Goal: Task Accomplishment & Management: Use online tool/utility

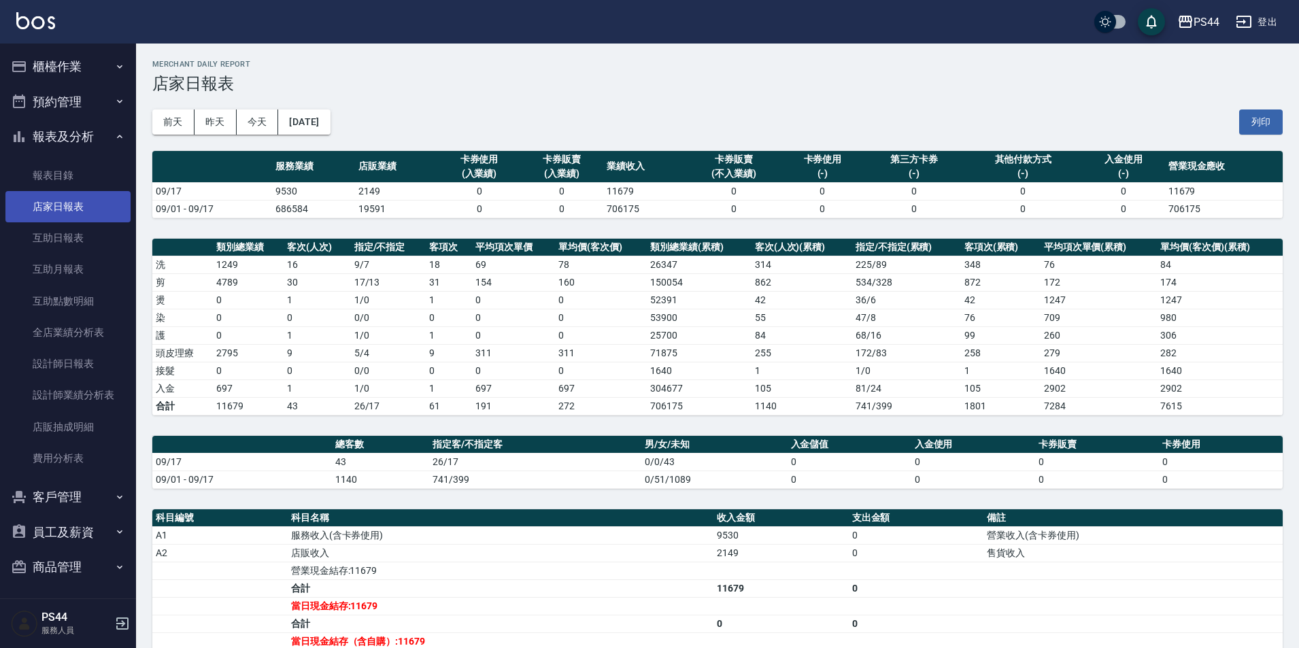
scroll to position [53, 0]
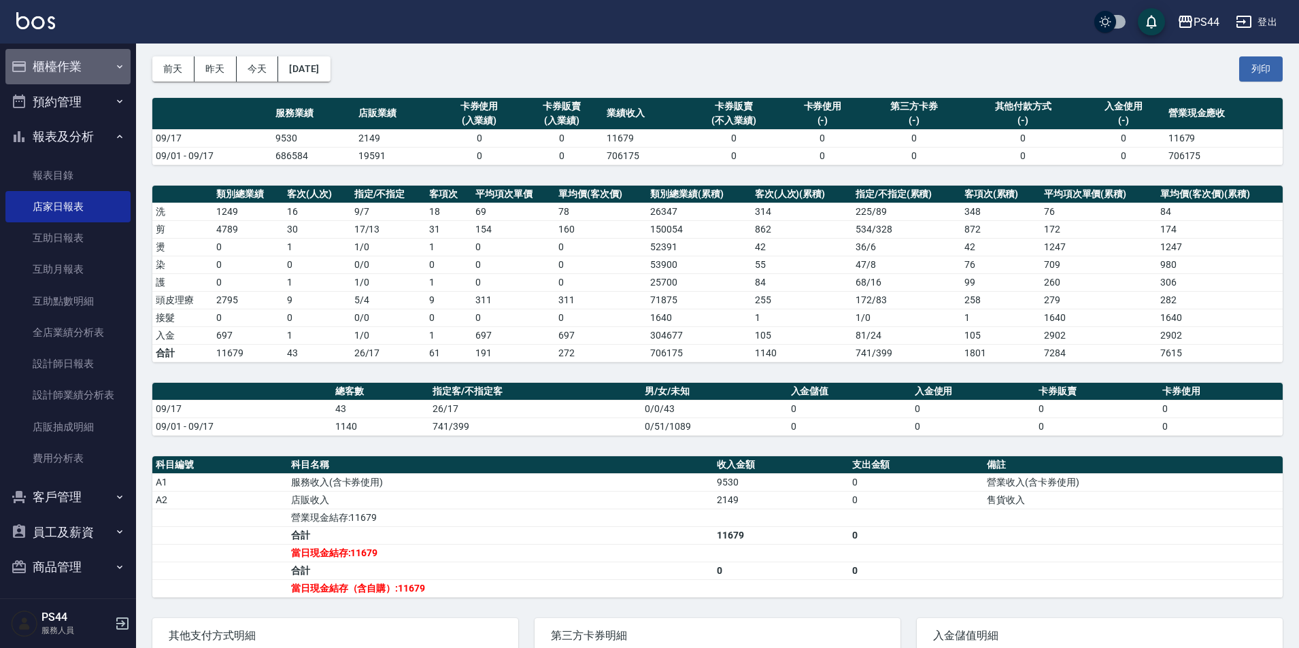
click at [104, 70] on button "櫃檯作業" at bounding box center [67, 66] width 125 height 35
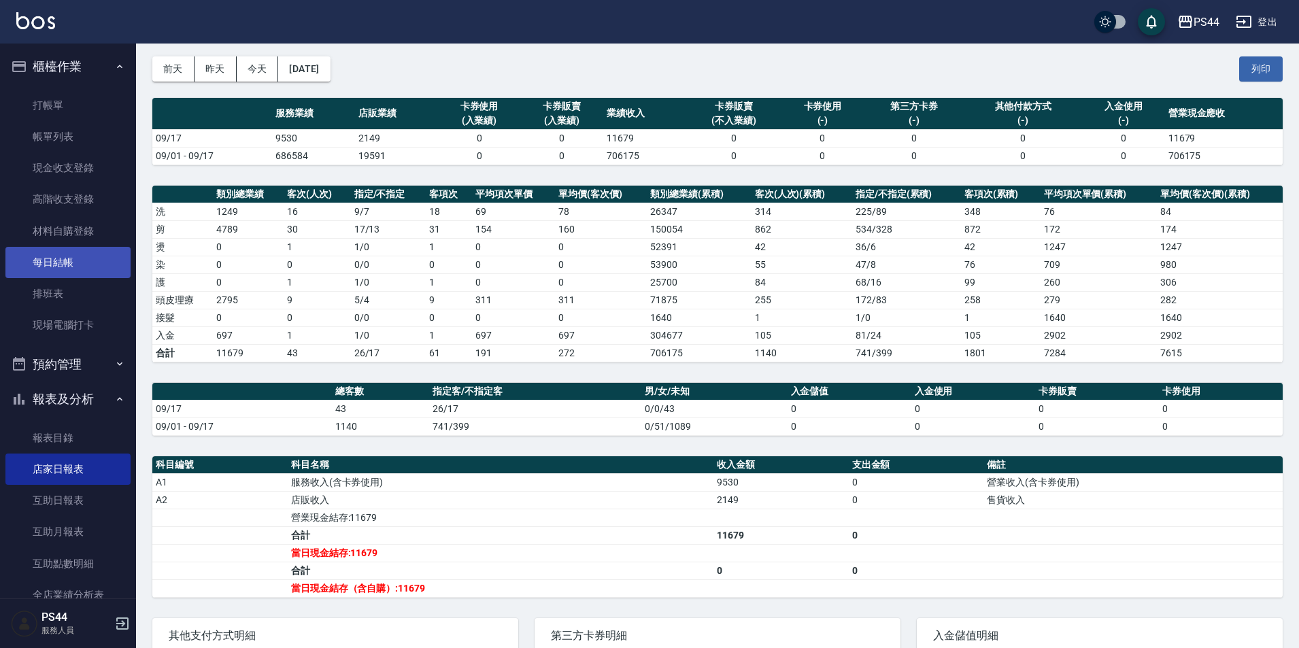
click at [97, 251] on link "每日結帳" at bounding box center [67, 262] width 125 height 31
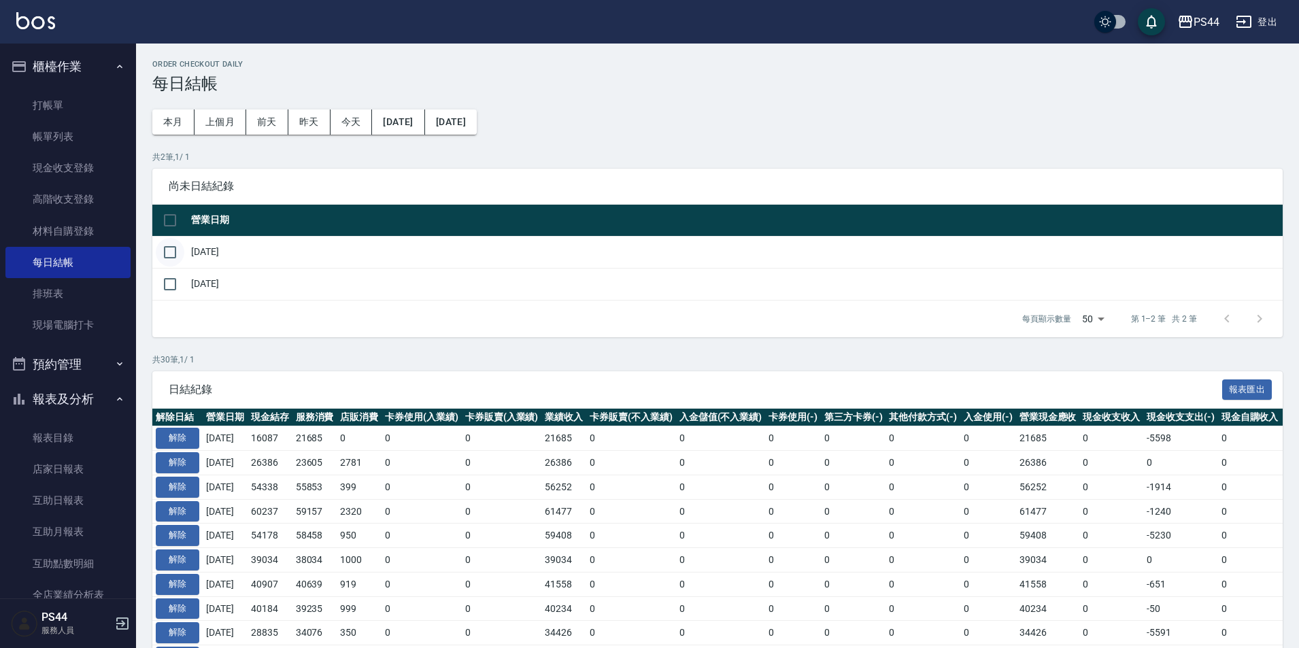
drag, startPoint x: 165, startPoint y: 253, endPoint x: 173, endPoint y: 277, distance: 25.6
click at [166, 254] on input "checkbox" at bounding box center [170, 252] width 29 height 29
checkbox input "true"
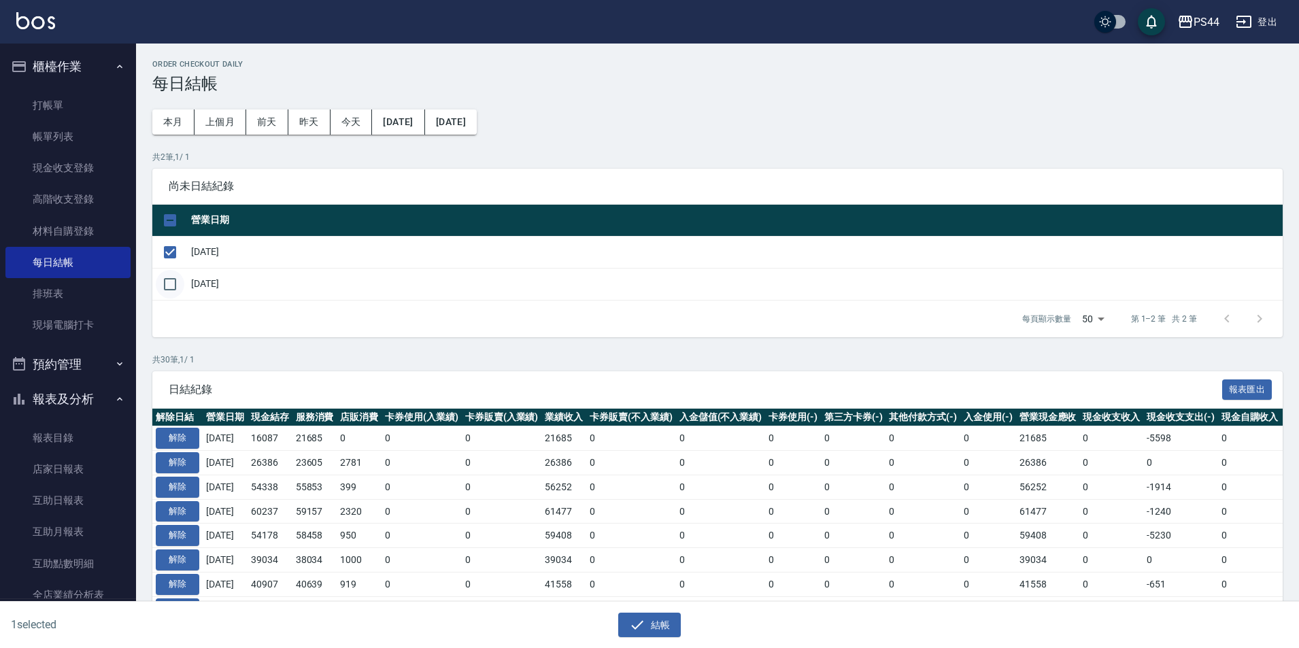
click at [173, 278] on input "checkbox" at bounding box center [170, 284] width 29 height 29
checkbox input "true"
click at [662, 626] on button "結帳" at bounding box center [649, 625] width 63 height 25
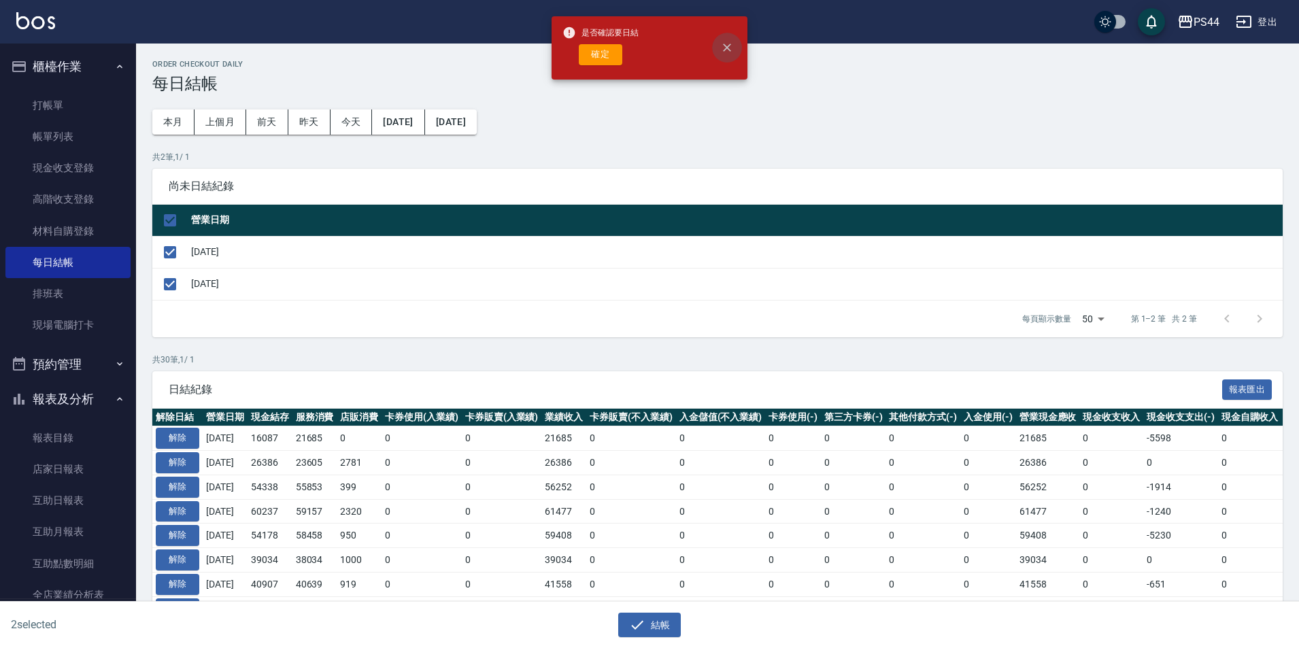
click at [728, 48] on icon "close" at bounding box center [727, 48] width 8 height 8
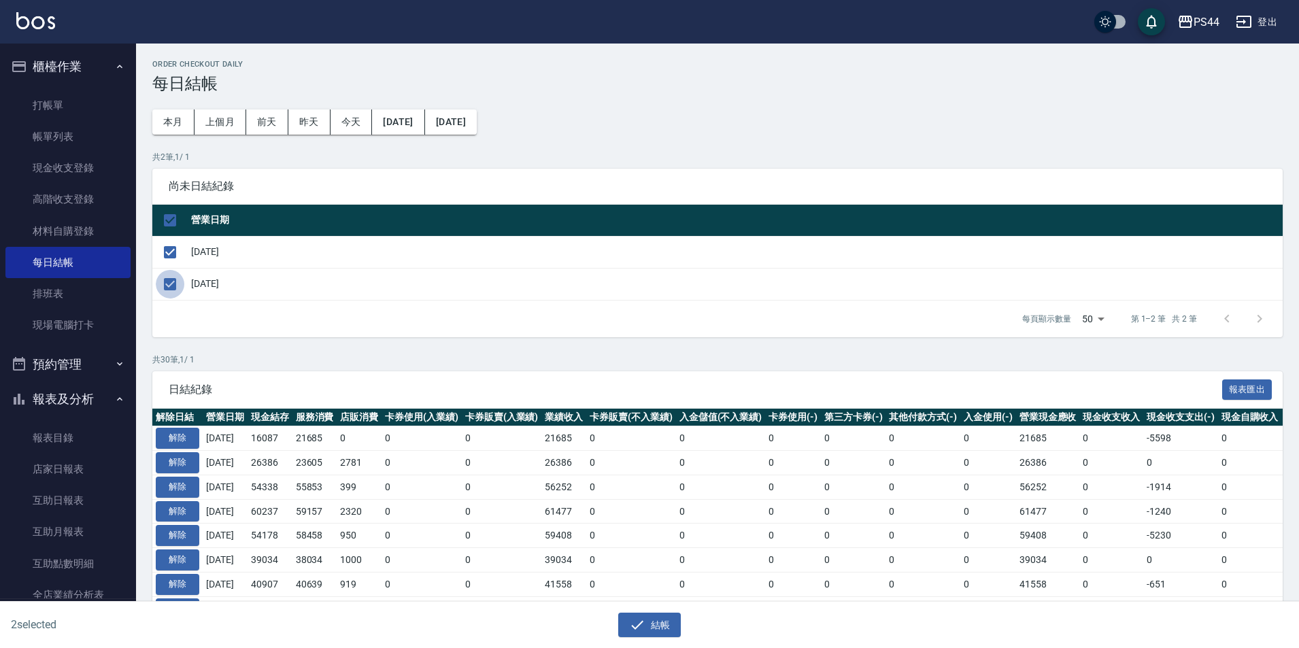
drag, startPoint x: 167, startPoint y: 279, endPoint x: 253, endPoint y: 310, distance: 91.9
click at [166, 277] on input "checkbox" at bounding box center [170, 284] width 29 height 29
checkbox input "false"
click at [666, 618] on button "結帳" at bounding box center [649, 625] width 63 height 25
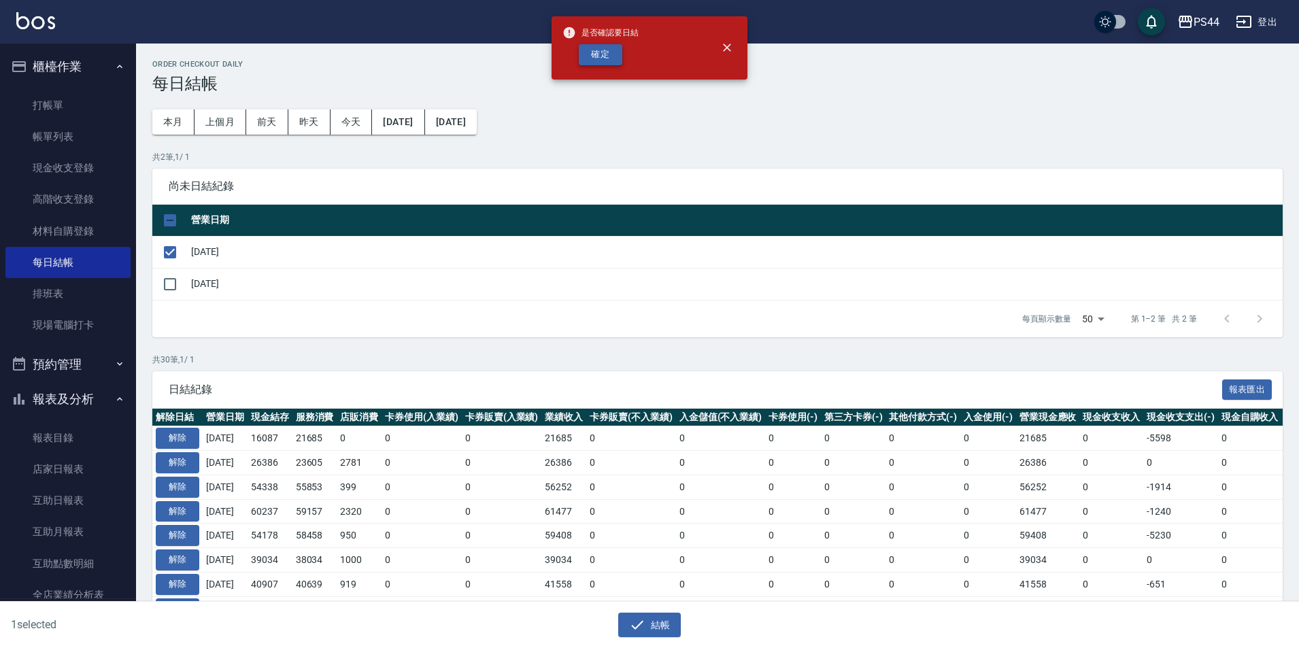
click at [612, 58] on button "確定" at bounding box center [601, 54] width 44 height 21
checkbox input "false"
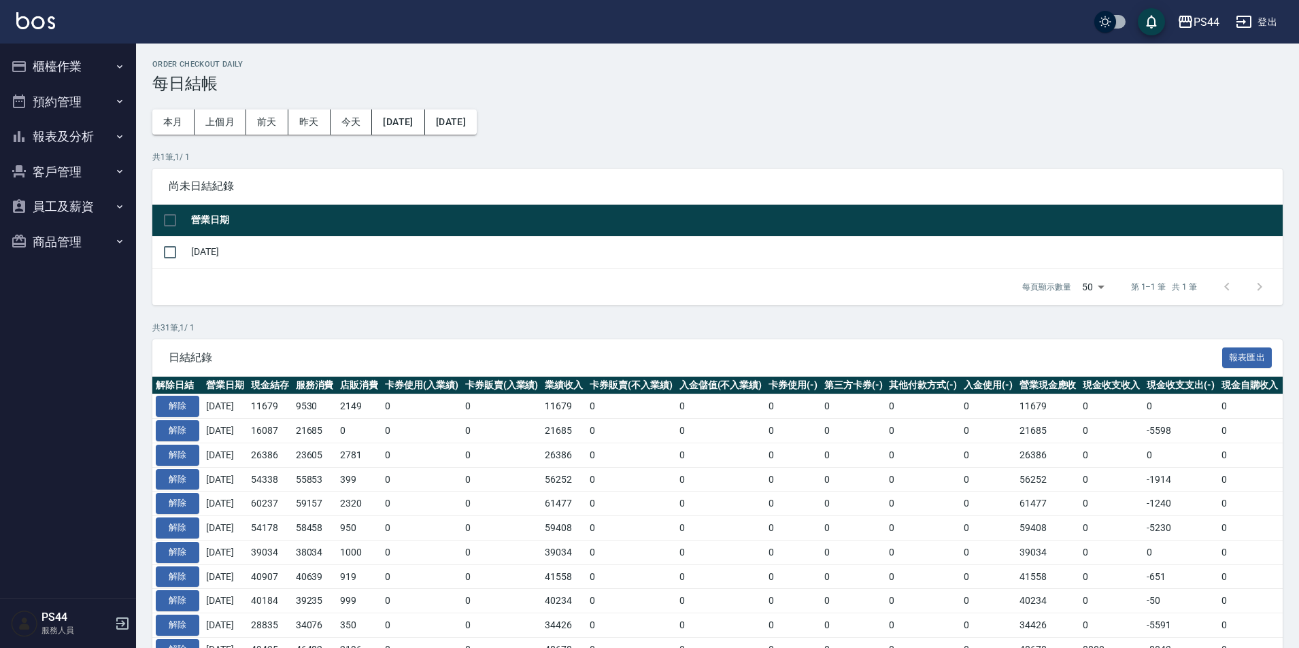
click at [416, 103] on div "Order checkout daily 每日結帳 本月 上個月 [DATE] [DATE] [DATE] [DATE] [DATE] 共 1 筆, 1 / …" at bounding box center [717, 632] width 1163 height 1176
click at [423, 117] on button "[DATE]" at bounding box center [398, 121] width 52 height 25
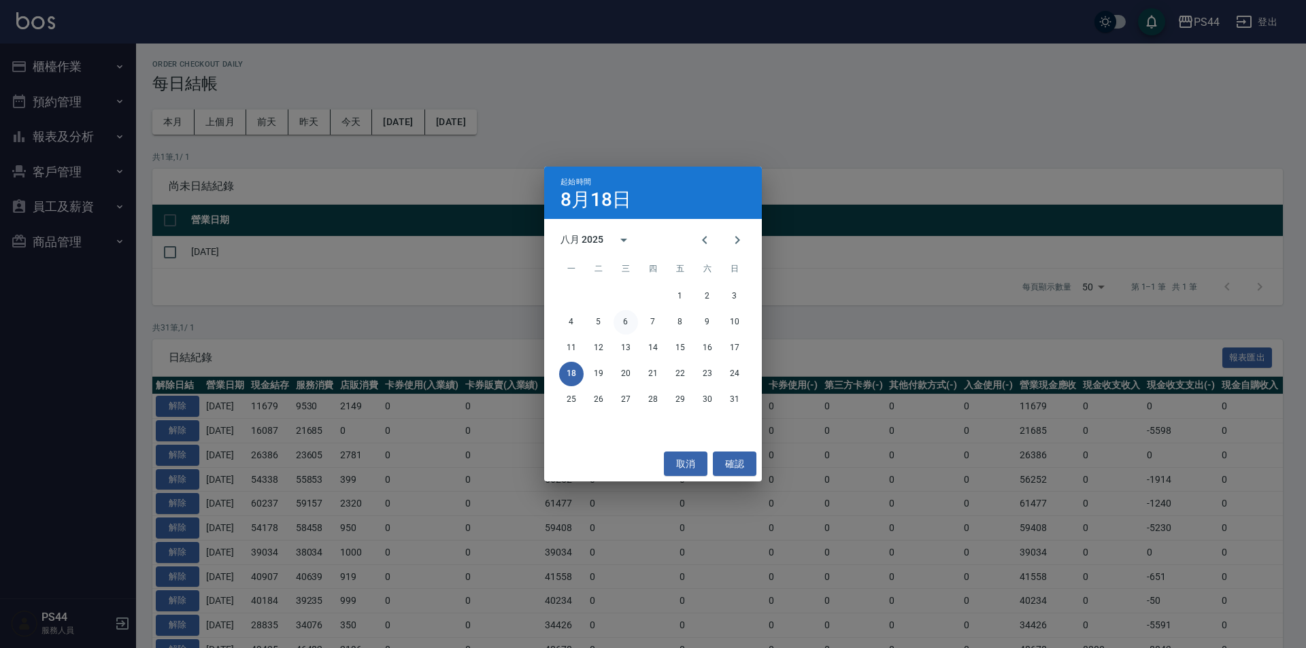
click at [632, 318] on button "6" at bounding box center [625, 322] width 24 height 24
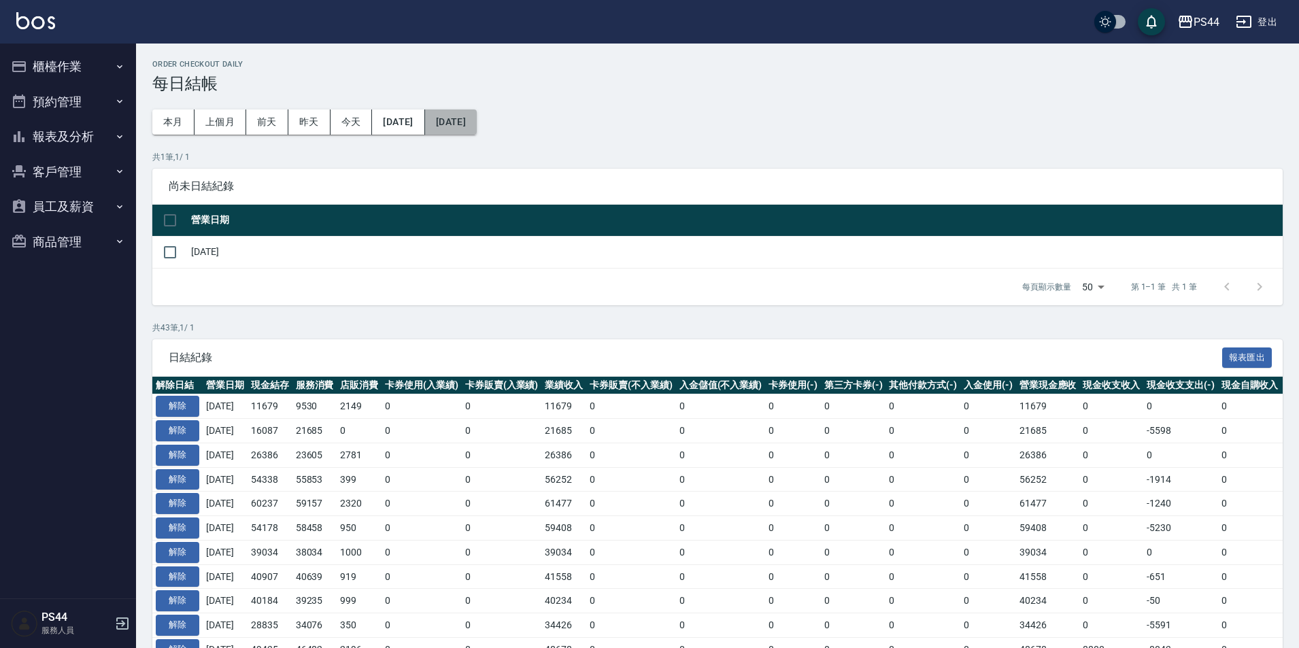
click at [477, 129] on button "[DATE]" at bounding box center [451, 121] width 52 height 25
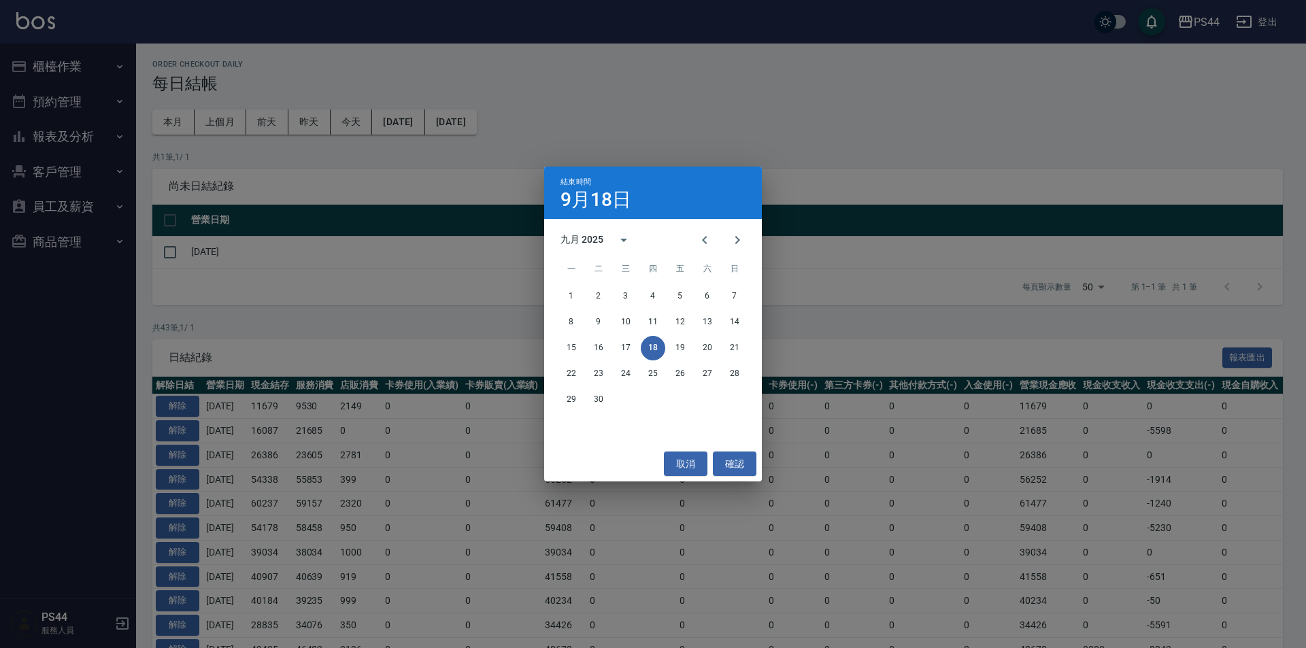
drag, startPoint x: 676, startPoint y: 173, endPoint x: 518, endPoint y: 160, distance: 158.3
click at [671, 171] on div "結束時間 [DATE]" at bounding box center [653, 193] width 218 height 52
drag, startPoint x: 233, startPoint y: 119, endPoint x: 550, endPoint y: 320, distance: 374.5
click at [234, 119] on div "結束時間 9月18日 九月 2025 一 二 三 四 五 六 日 1 2 3 4 5 6 7 8 9 10 11 12 13 14 15 16 17 18 1…" at bounding box center [653, 324] width 1306 height 648
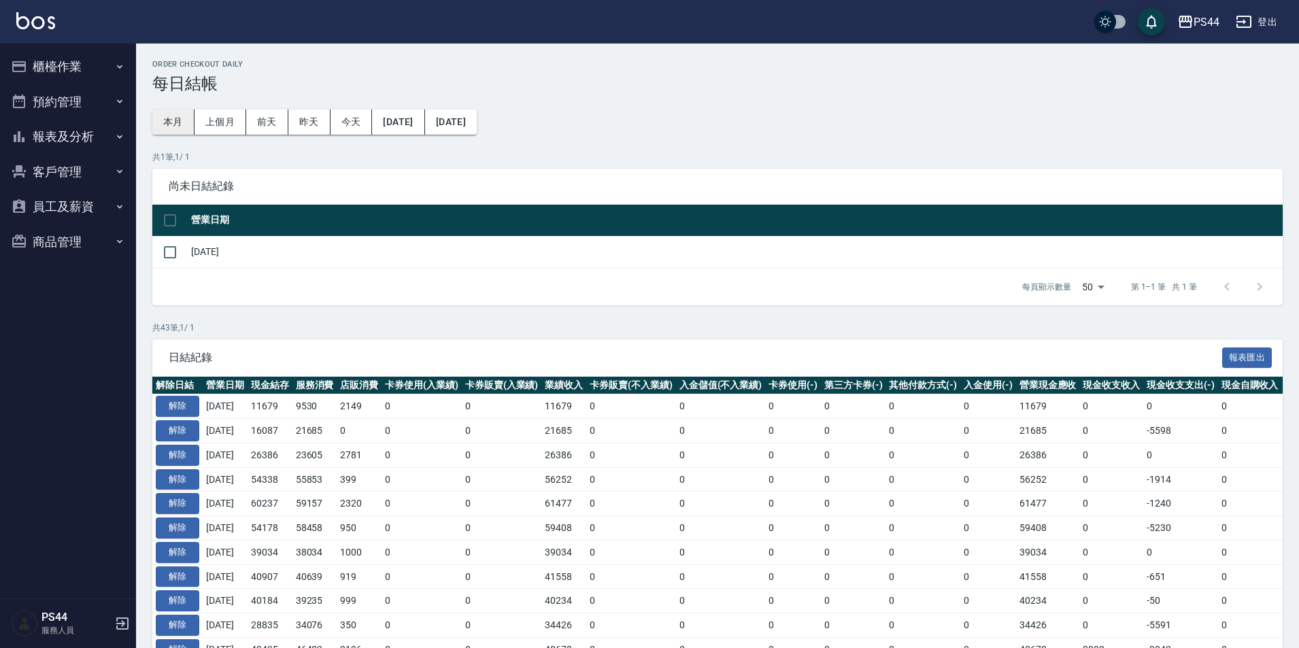
click at [175, 122] on button "本月" at bounding box center [173, 121] width 42 height 25
click at [424, 121] on button "[DATE]" at bounding box center [398, 121] width 52 height 25
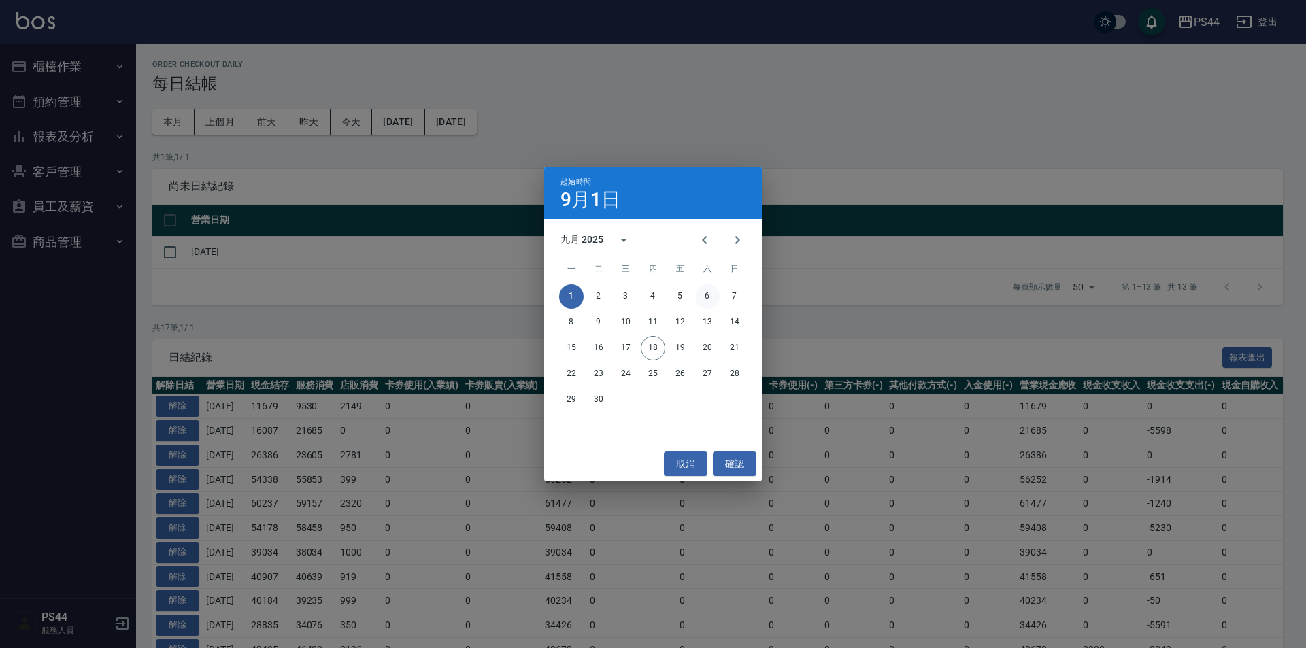
click at [707, 288] on button "6" at bounding box center [707, 296] width 24 height 24
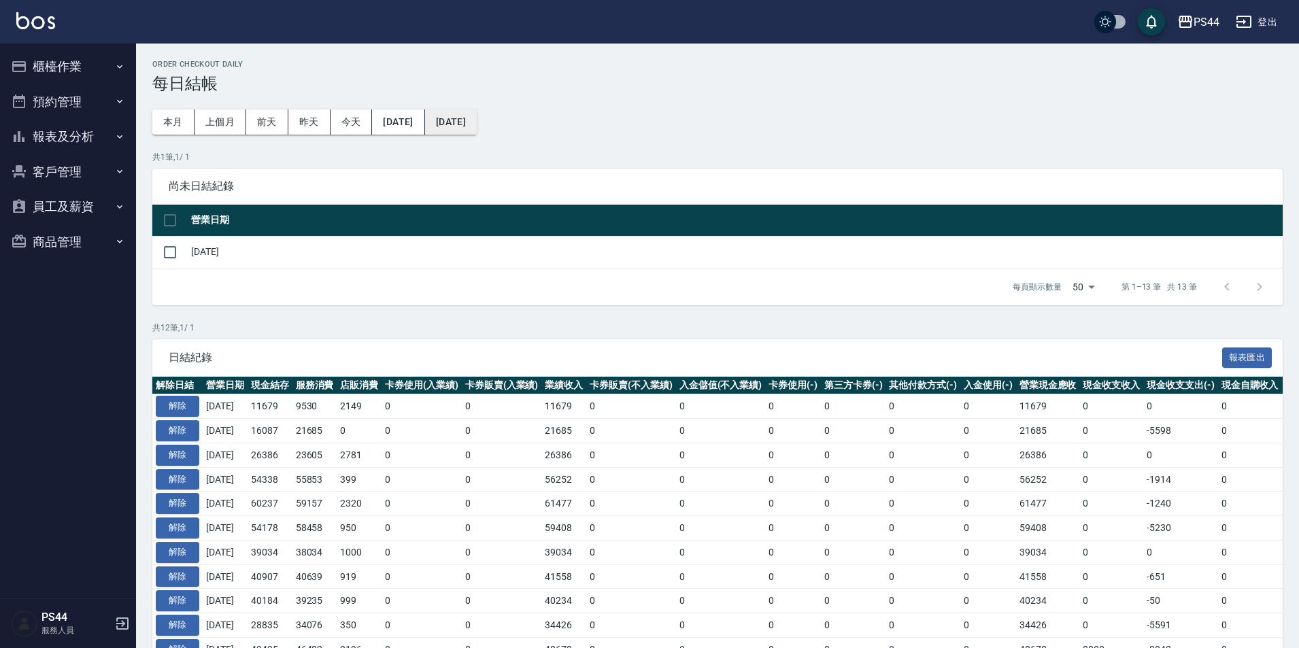
click at [477, 130] on button "[DATE]" at bounding box center [451, 121] width 52 height 25
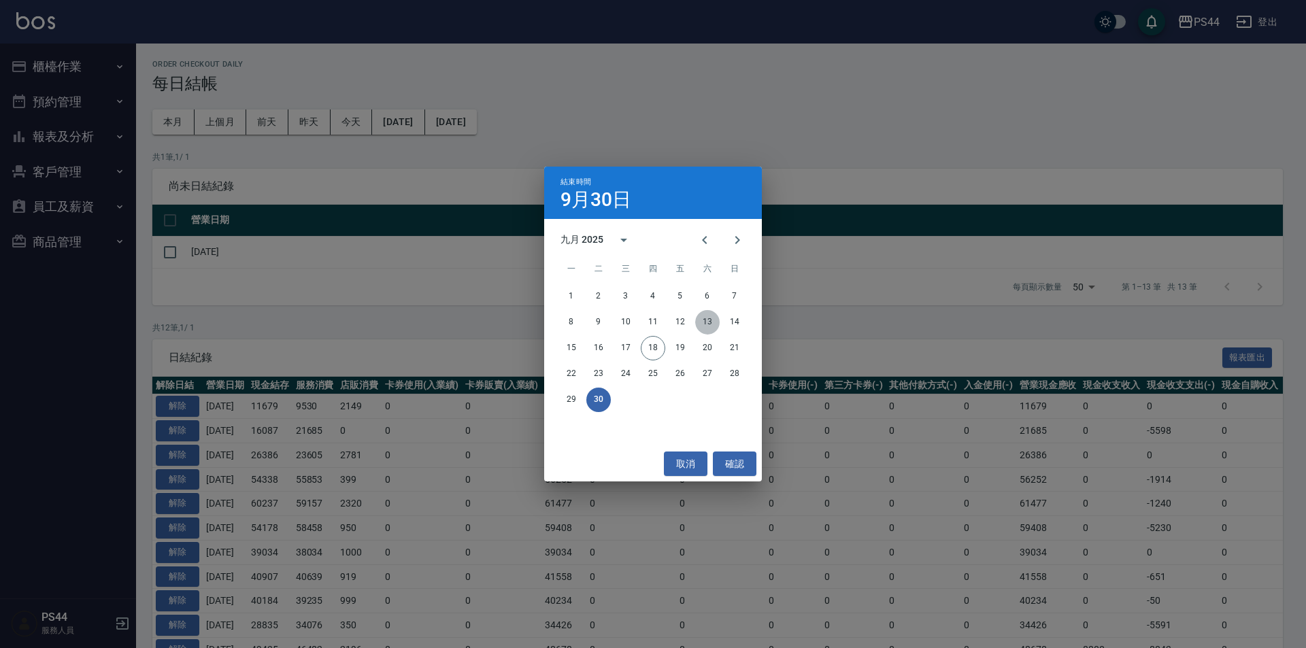
click at [708, 328] on button "13" at bounding box center [707, 322] width 24 height 24
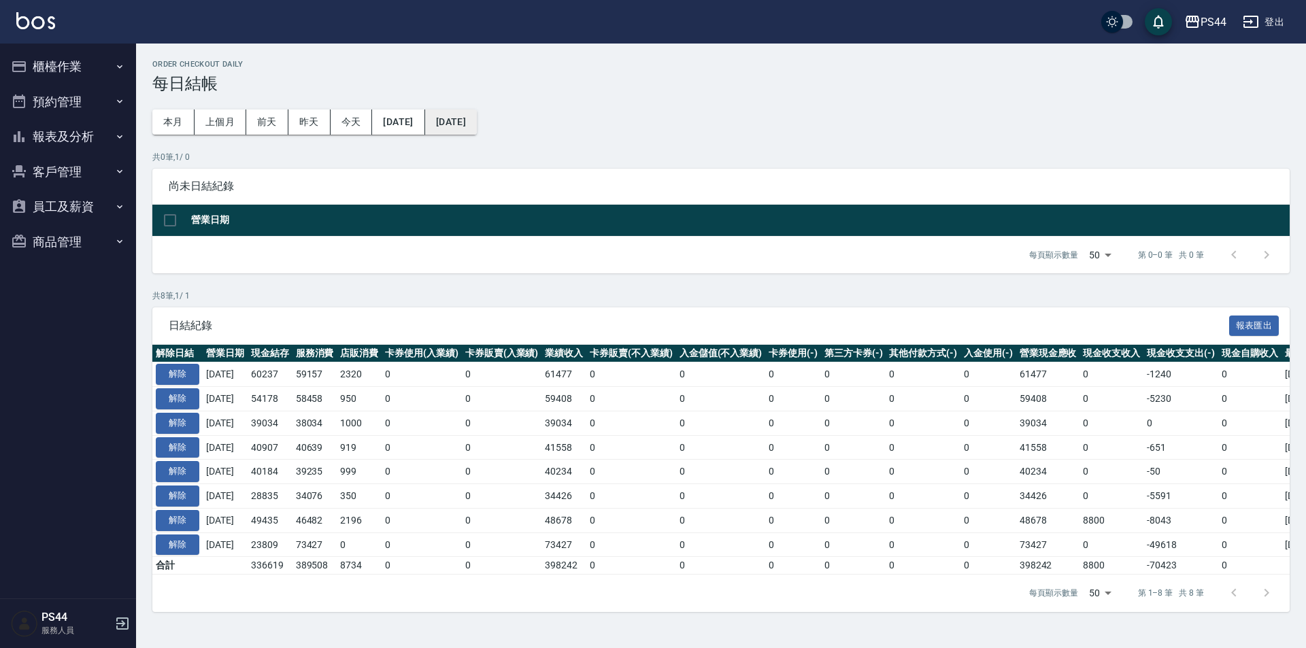
click at [477, 124] on button "[DATE]" at bounding box center [451, 121] width 52 height 25
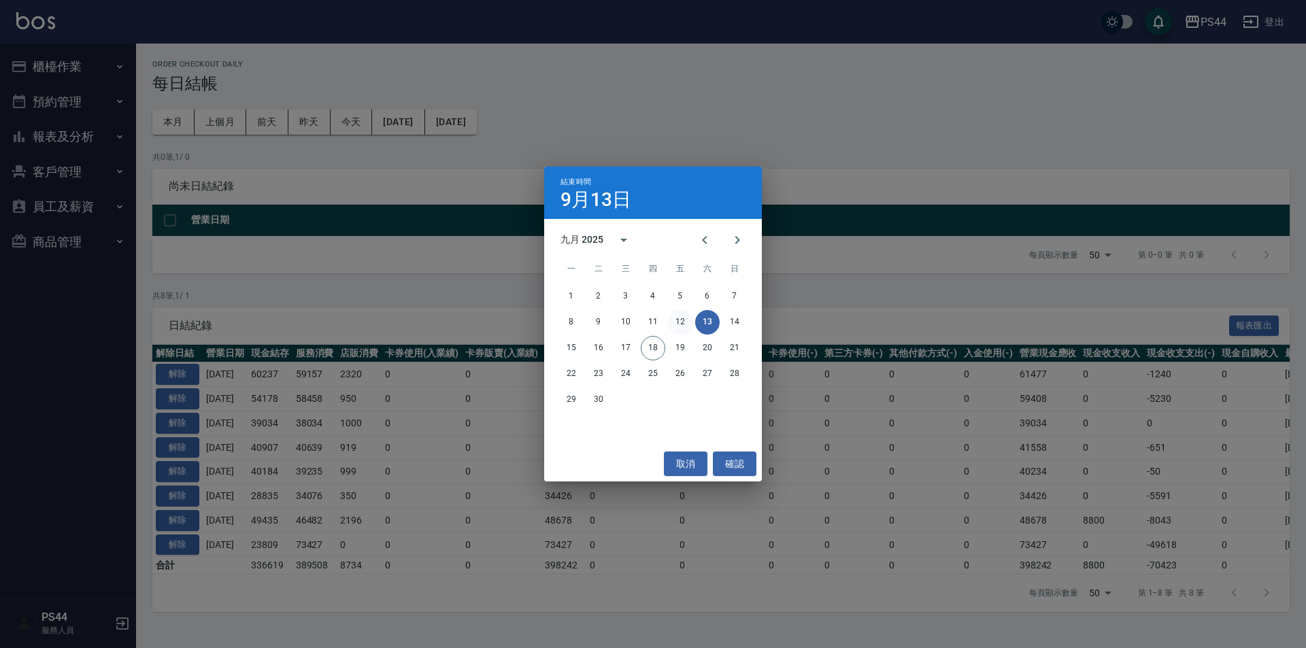
click at [689, 324] on button "12" at bounding box center [680, 322] width 24 height 24
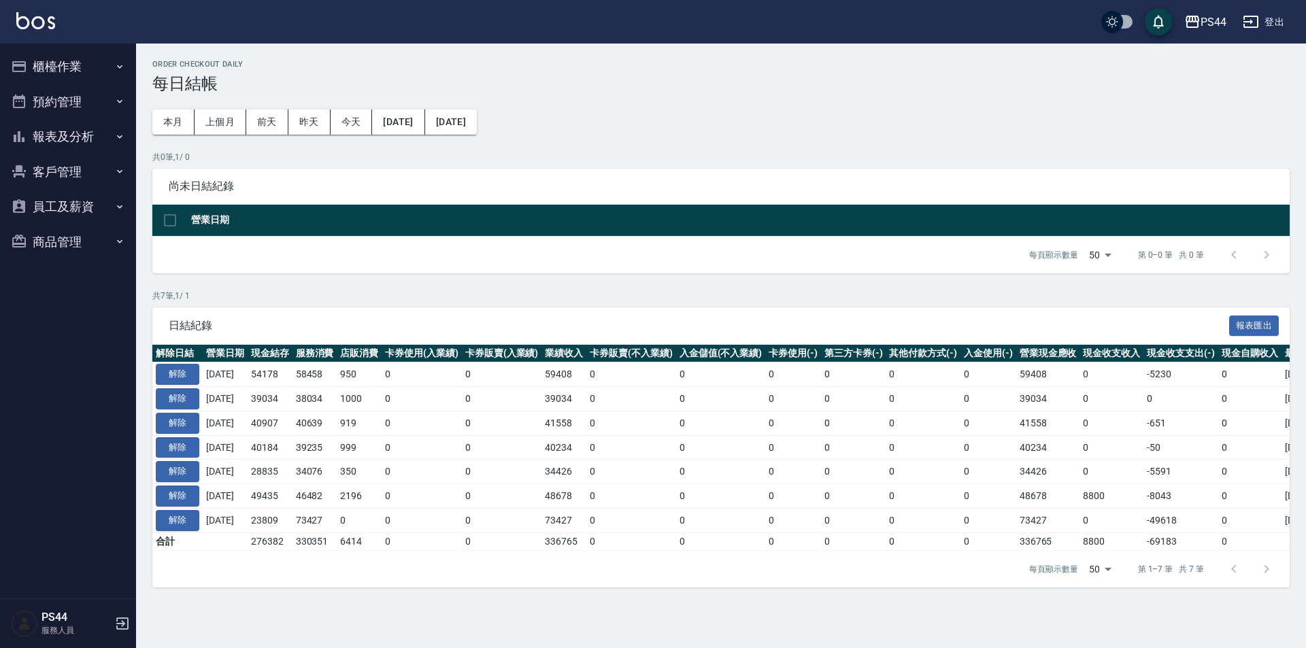
click at [476, 109] on div "Order checkout daily 每日結帳 本月 上個月 [DATE] [DATE] [DATE] [DATE] [DATE] 共 0 筆, 1 / …" at bounding box center [721, 324] width 1170 height 560
click at [477, 125] on button "[DATE]" at bounding box center [451, 121] width 52 height 25
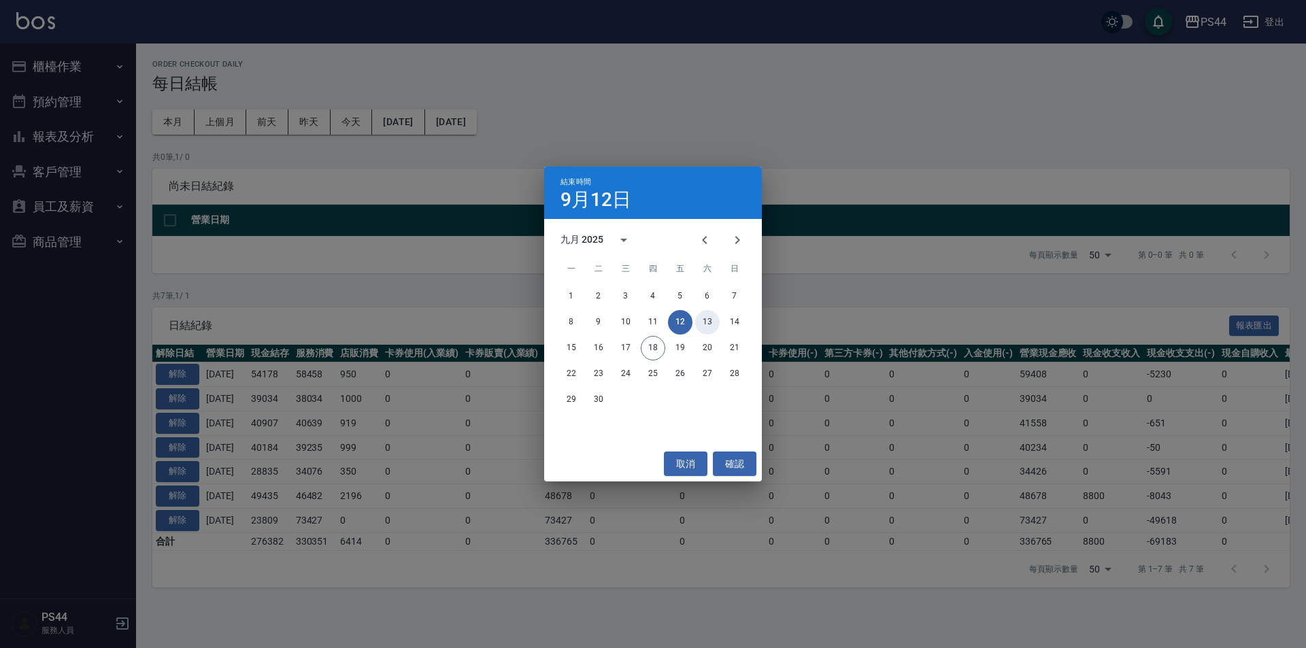
click at [699, 328] on button "13" at bounding box center [707, 322] width 24 height 24
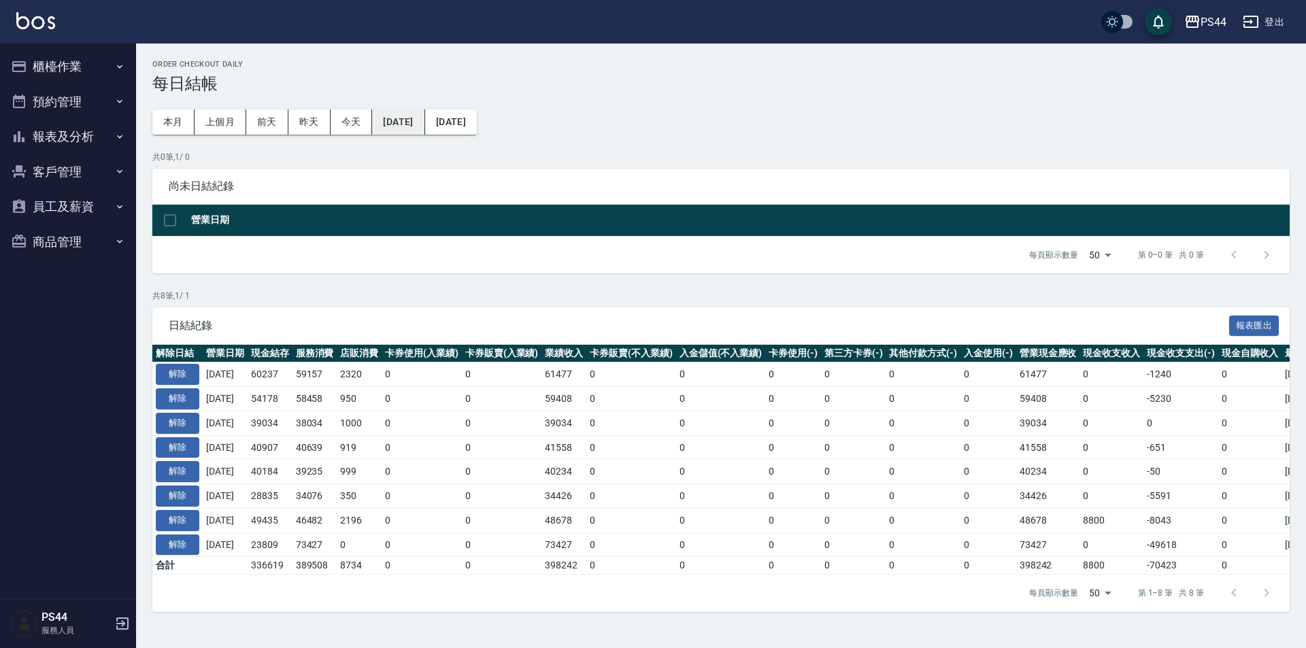
click at [424, 120] on button "[DATE]" at bounding box center [398, 121] width 52 height 25
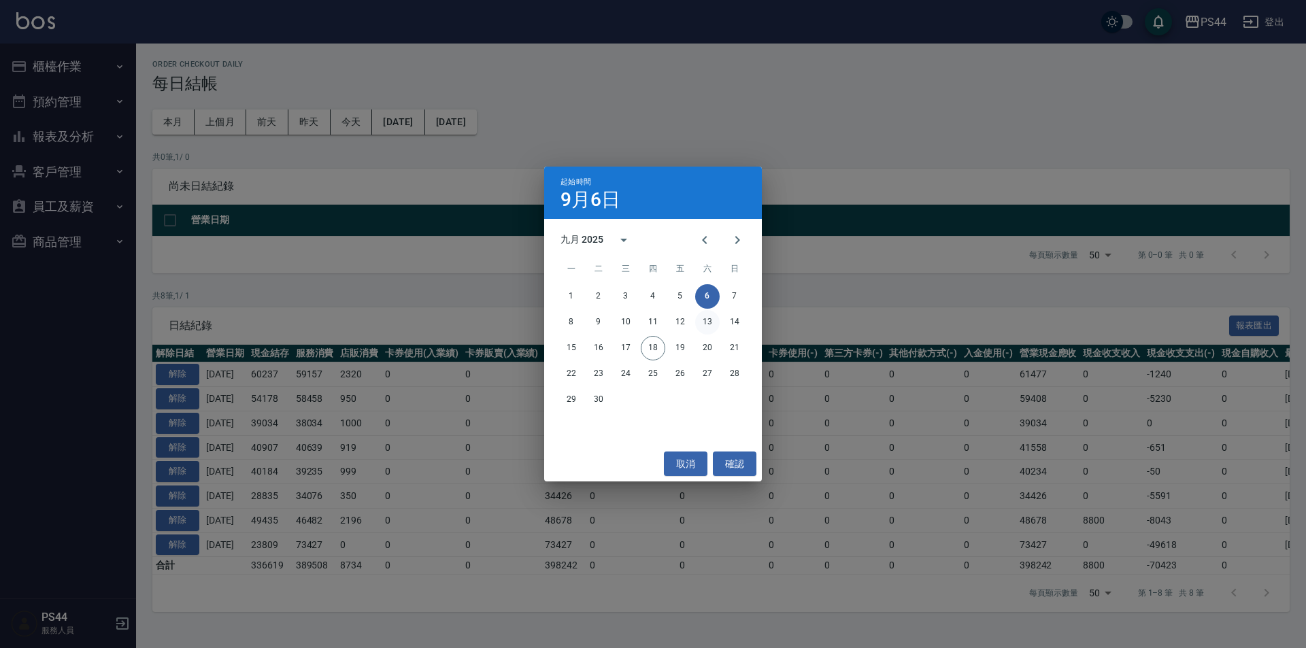
click at [703, 316] on button "13" at bounding box center [707, 322] width 24 height 24
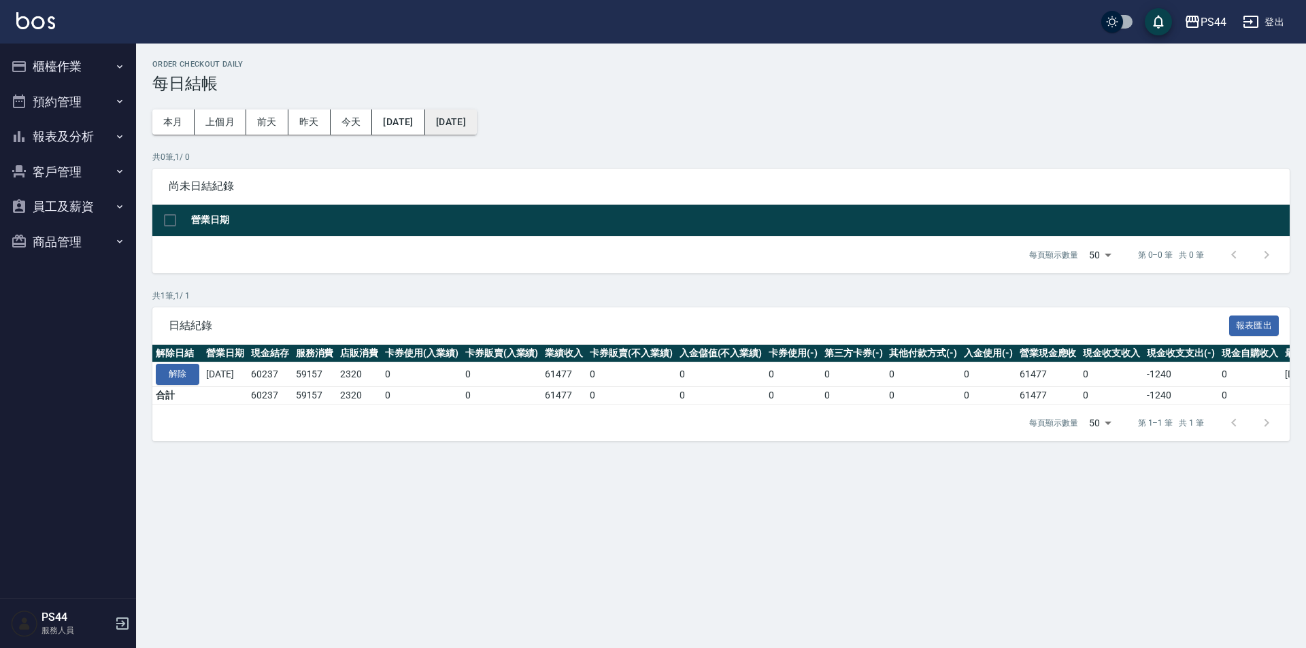
click at [477, 122] on button "[DATE]" at bounding box center [451, 121] width 52 height 25
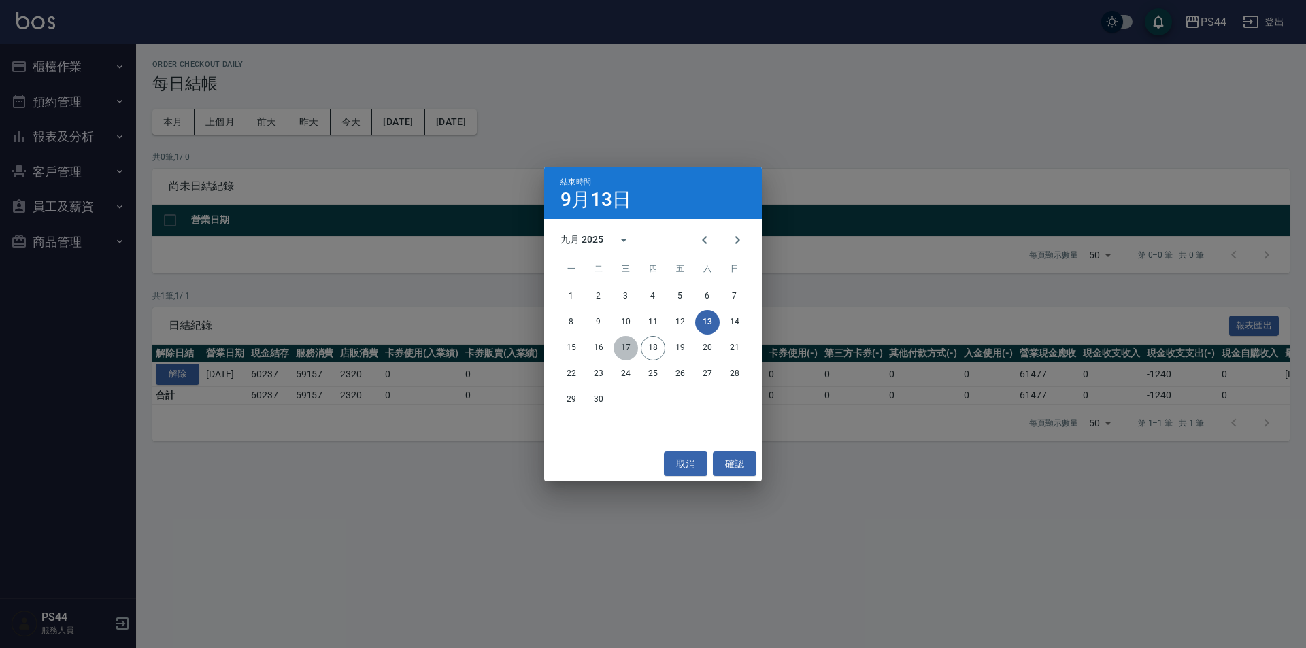
click at [617, 347] on button "17" at bounding box center [625, 348] width 24 height 24
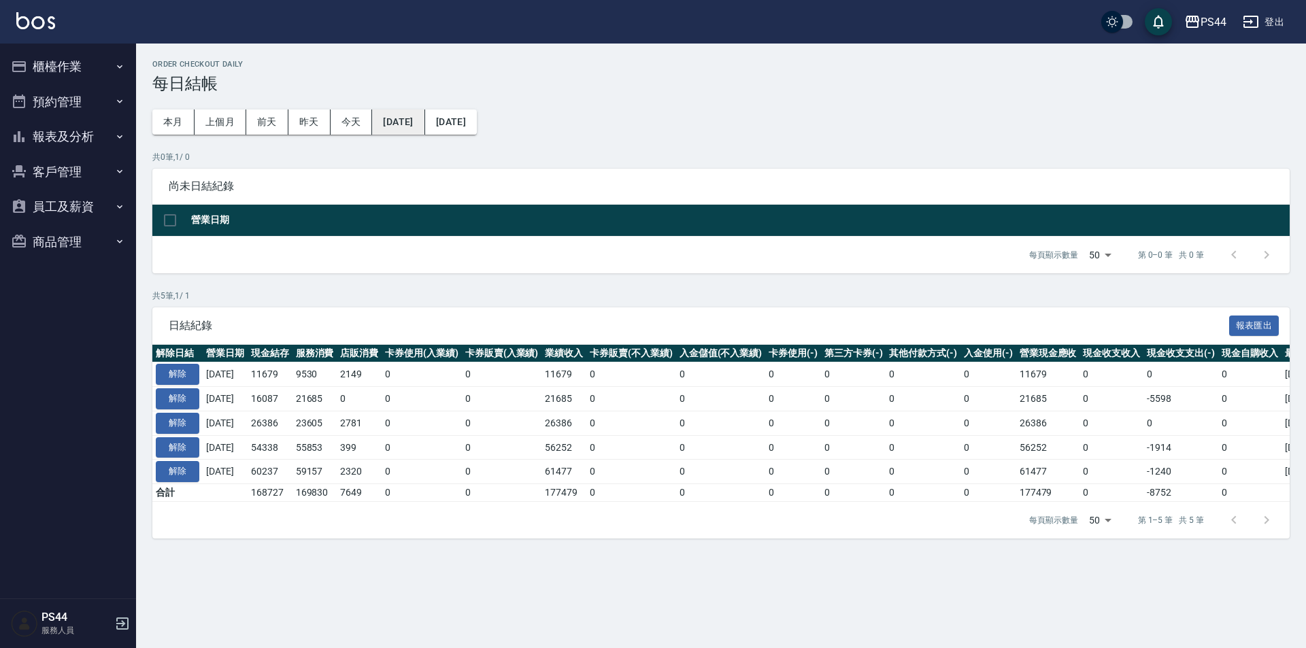
click at [409, 124] on button "[DATE]" at bounding box center [398, 121] width 52 height 25
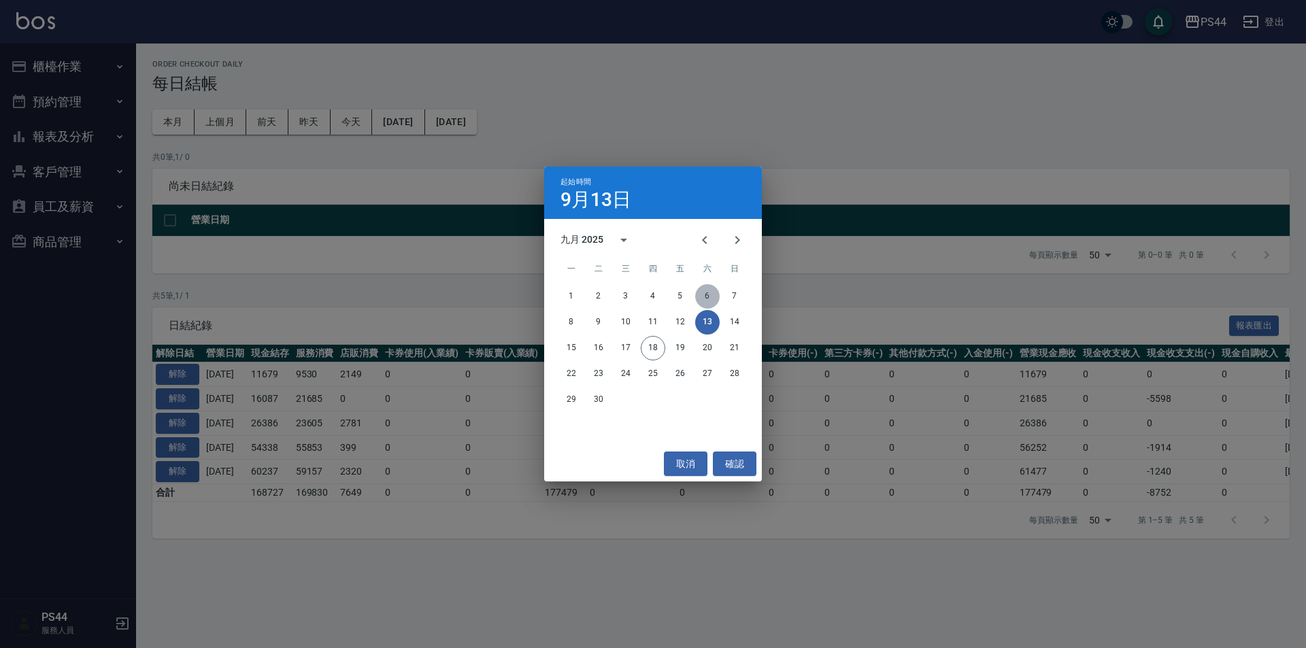
drag, startPoint x: 708, startPoint y: 293, endPoint x: 652, endPoint y: 252, distance: 69.1
click at [708, 292] on button "6" at bounding box center [707, 296] width 24 height 24
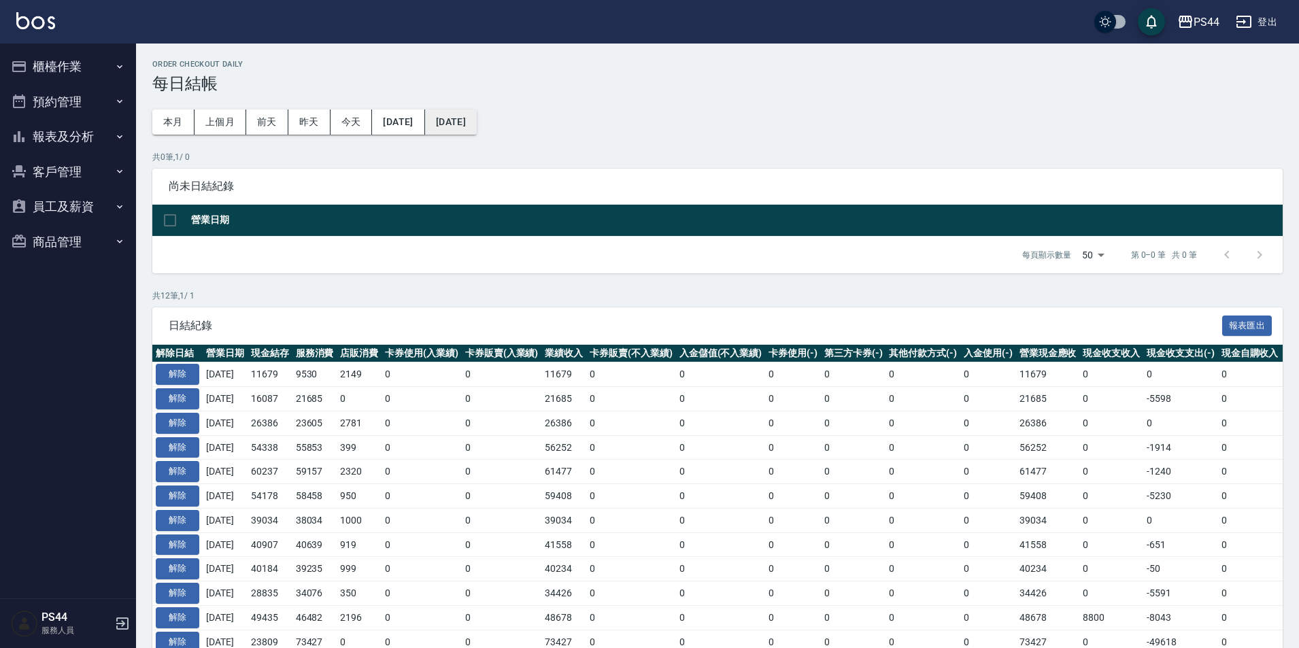
click at [477, 129] on button "[DATE]" at bounding box center [451, 121] width 52 height 25
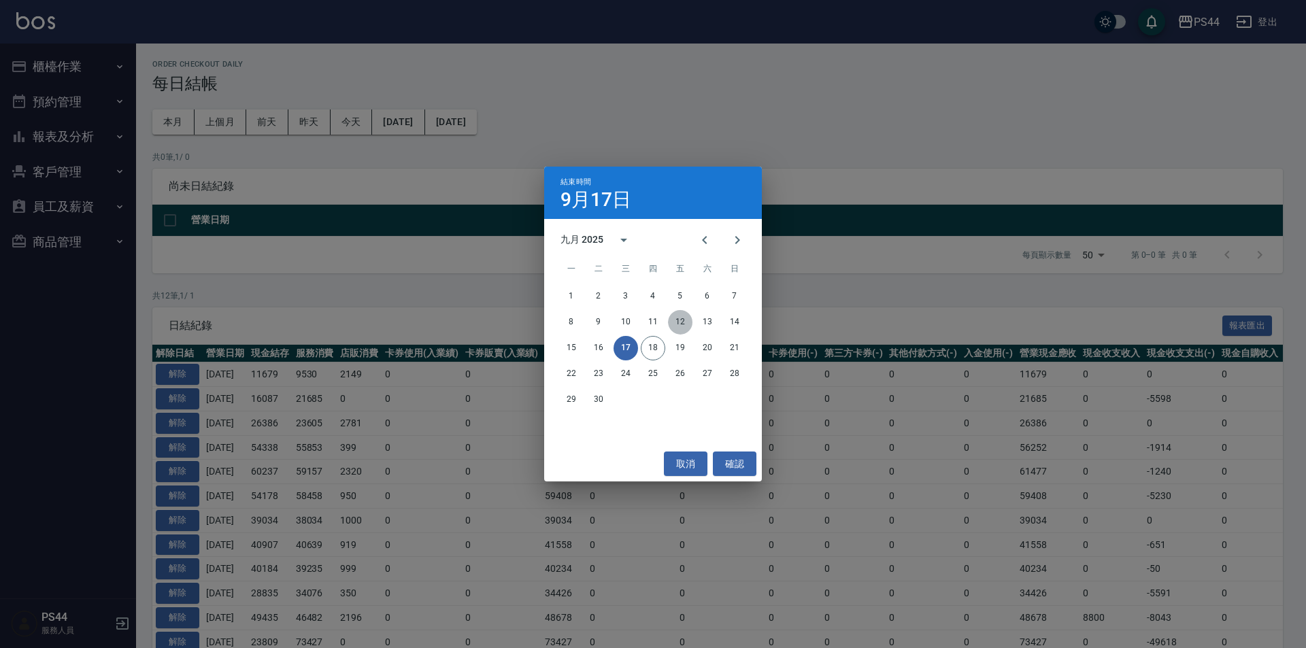
click at [677, 319] on button "12" at bounding box center [680, 322] width 24 height 24
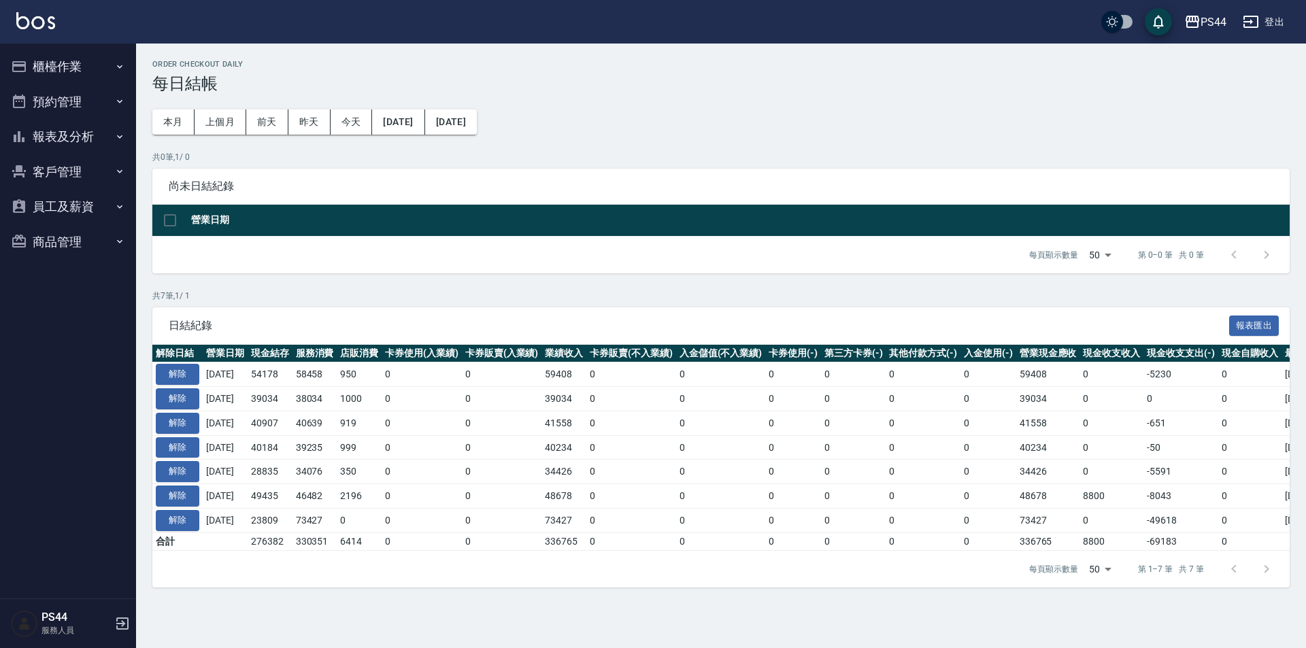
click at [63, 133] on button "報表及分析" at bounding box center [67, 136] width 125 height 35
